Goal: Find specific fact: Find specific fact

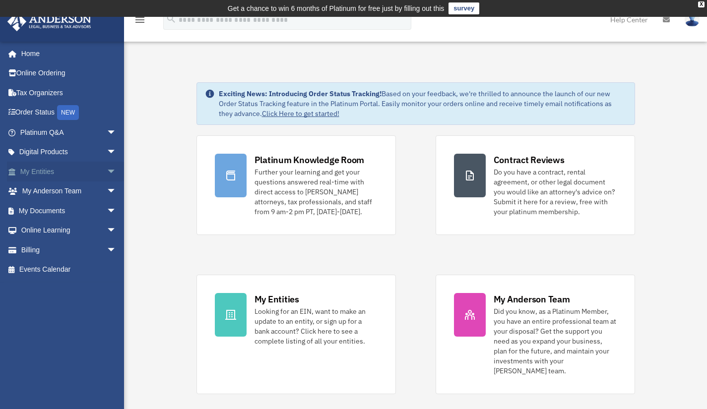
click at [70, 174] on link "My Entities arrow_drop_down" at bounding box center [69, 172] width 125 height 20
click at [40, 170] on link "My Entities arrow_drop_down" at bounding box center [69, 172] width 125 height 20
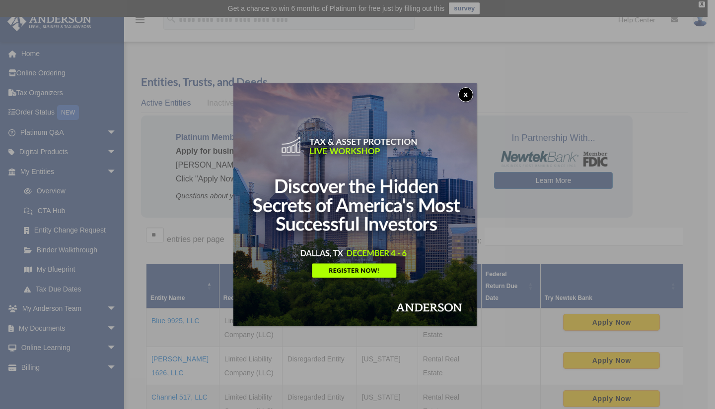
click at [467, 90] on button "x" at bounding box center [465, 94] width 15 height 15
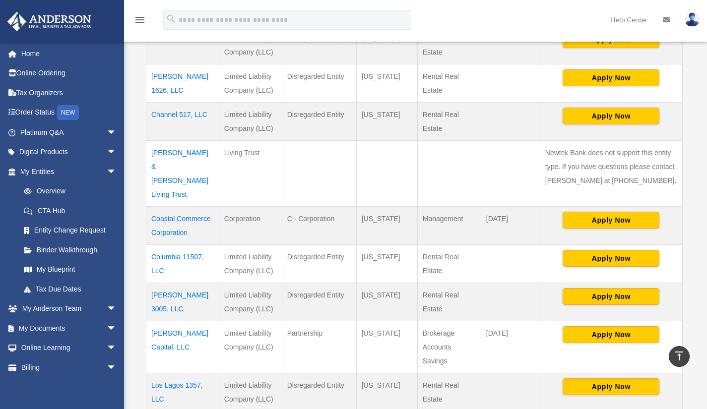
scroll to position [302, 0]
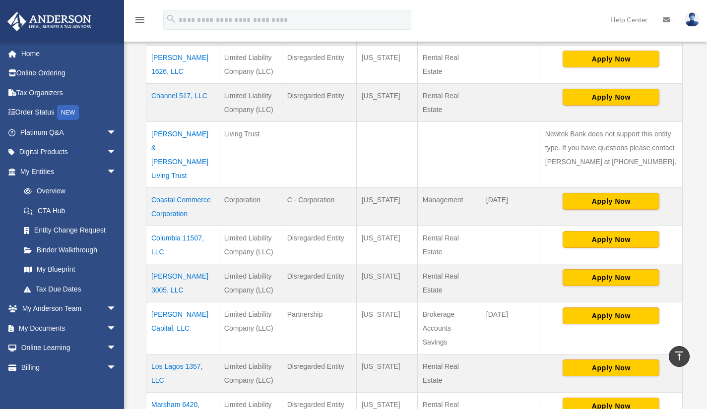
click at [176, 194] on td "Coastal Commerce Corporation" at bounding box center [182, 207] width 73 height 38
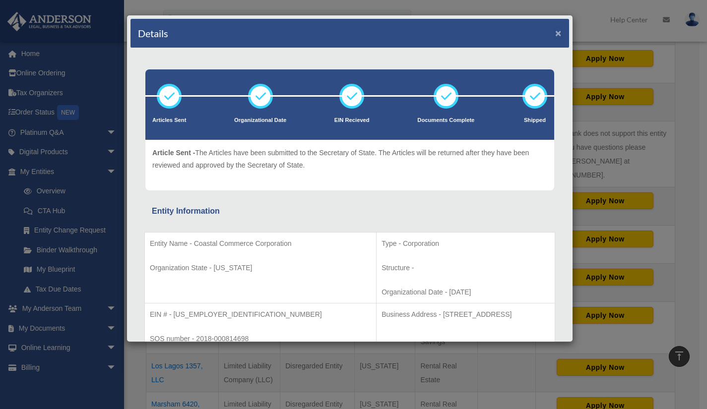
click at [555, 34] on button "×" at bounding box center [558, 33] width 6 height 10
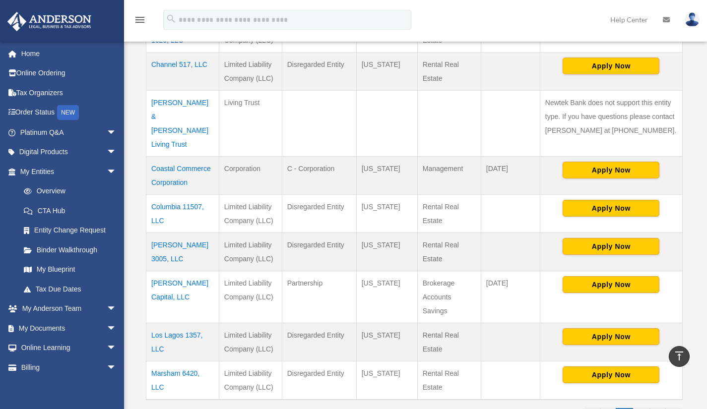
scroll to position [332, 0]
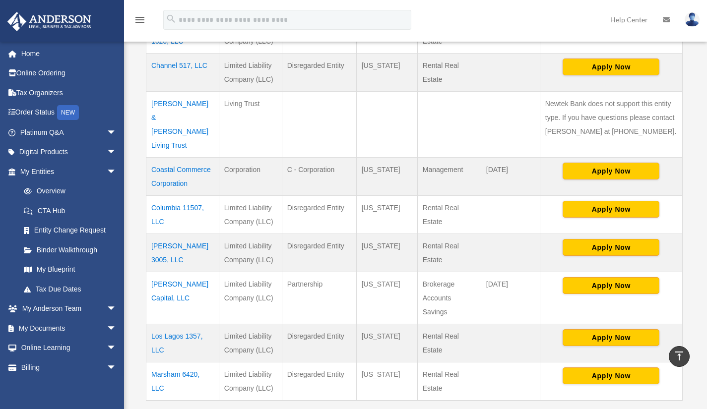
click at [188, 164] on td "Coastal Commerce Corporation" at bounding box center [182, 177] width 73 height 38
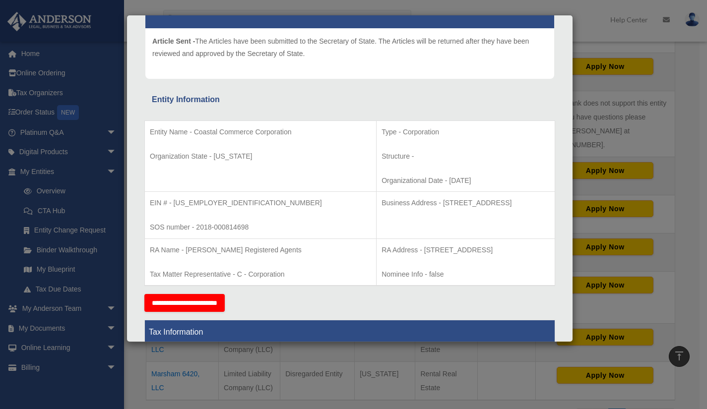
scroll to position [114, 0]
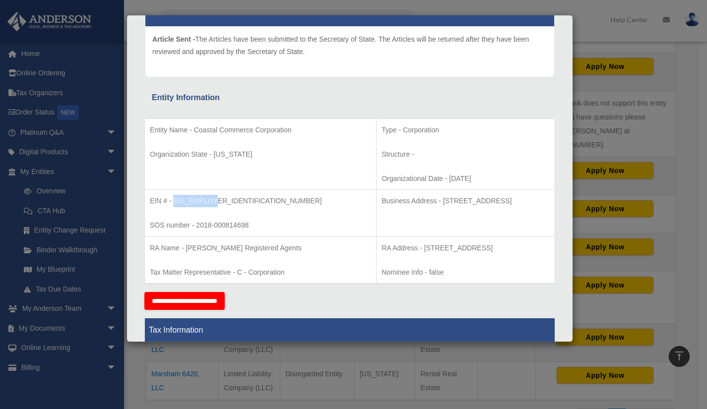
drag, startPoint x: 211, startPoint y: 201, endPoint x: 175, endPoint y: 200, distance: 36.7
click at [175, 200] on p "EIN # - [US_EMPLOYER_IDENTIFICATION_NUMBER]" at bounding box center [260, 201] width 221 height 12
copy p "[US_EMPLOYER_IDENTIFICATION_NUMBER]"
